Goal: Information Seeking & Learning: Learn about a topic

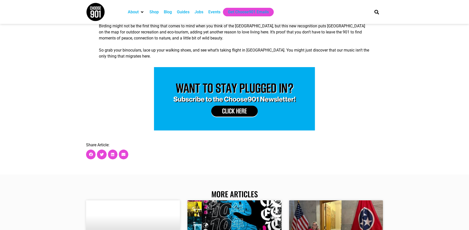
scroll to position [949, 0]
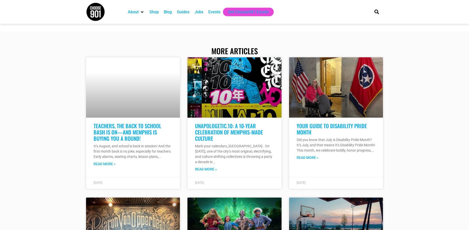
scroll to position [846, 0]
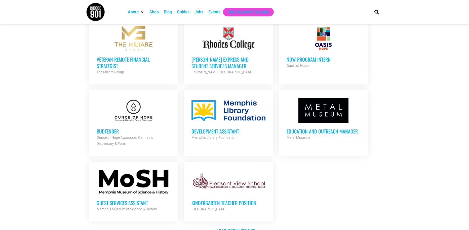
scroll to position [539, 0]
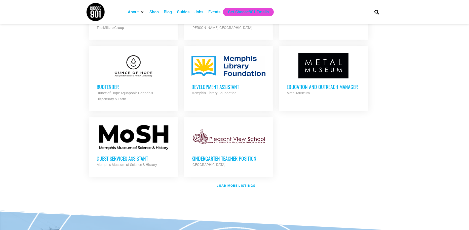
click at [110, 85] on h3 "Budtender" at bounding box center [134, 86] width 74 height 7
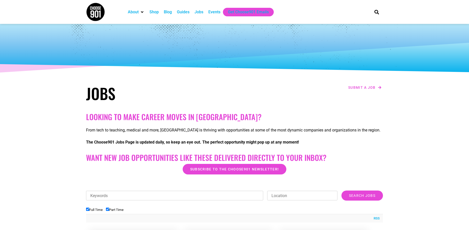
scroll to position [178, 0]
